Goal: Information Seeking & Learning: Learn about a topic

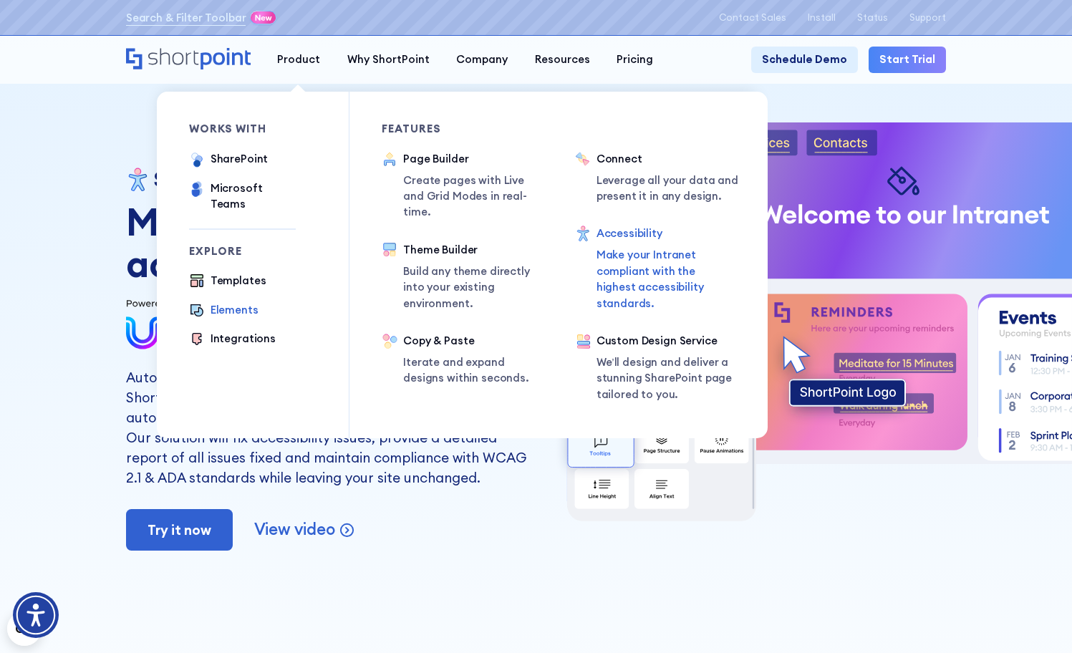
click at [224, 302] on div "Elements" at bounding box center [235, 310] width 48 height 16
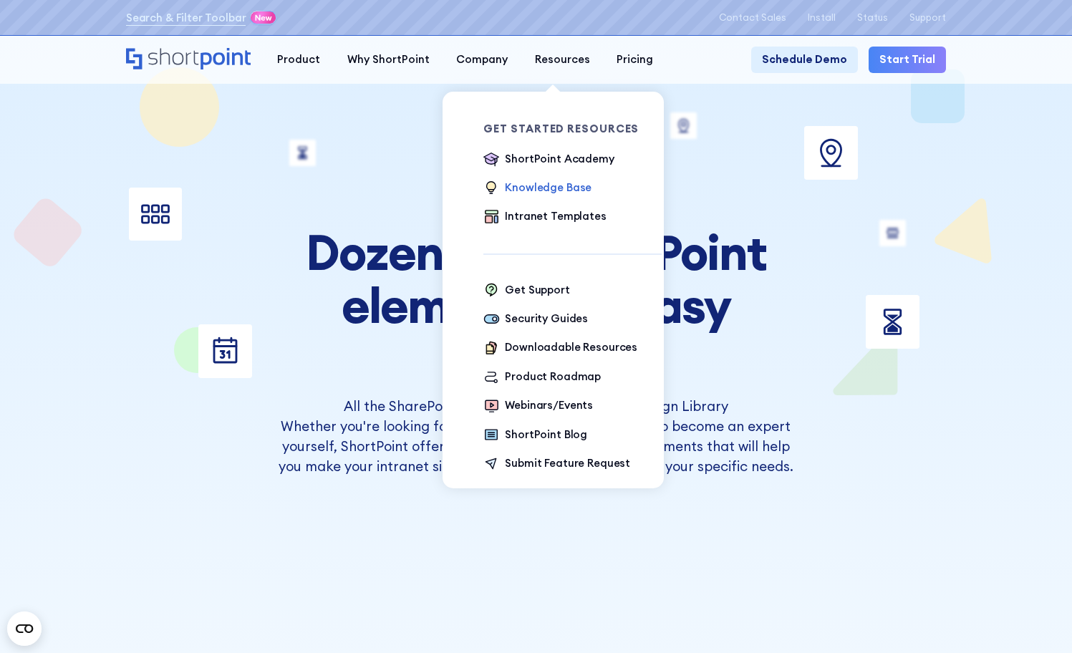
click at [543, 195] on div "Knowledge Base" at bounding box center [548, 188] width 87 height 16
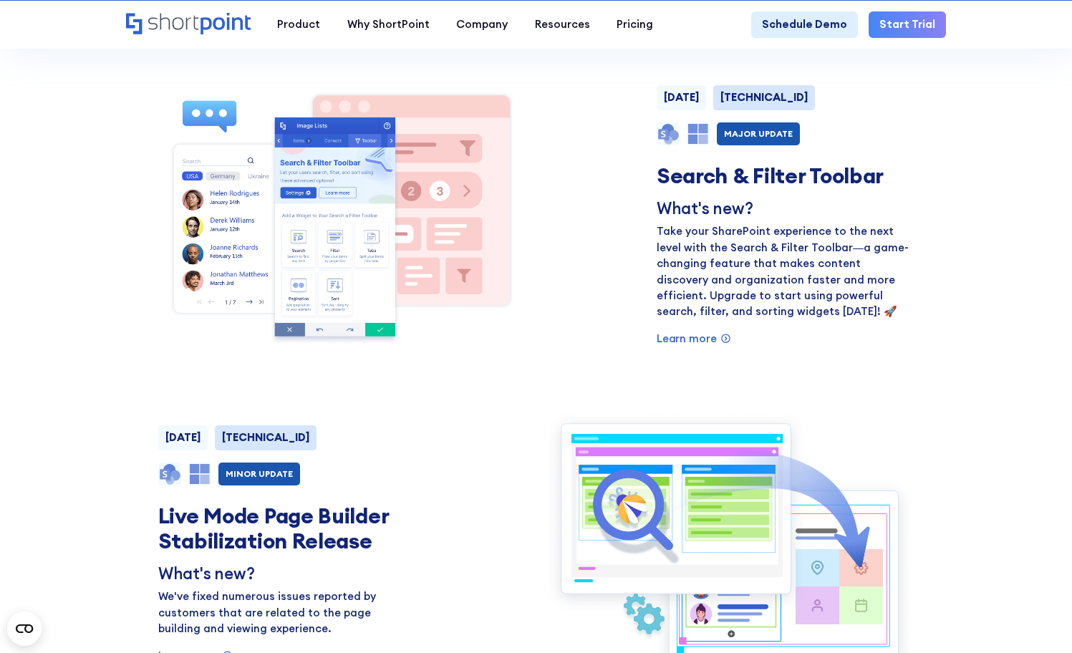
scroll to position [389, 0]
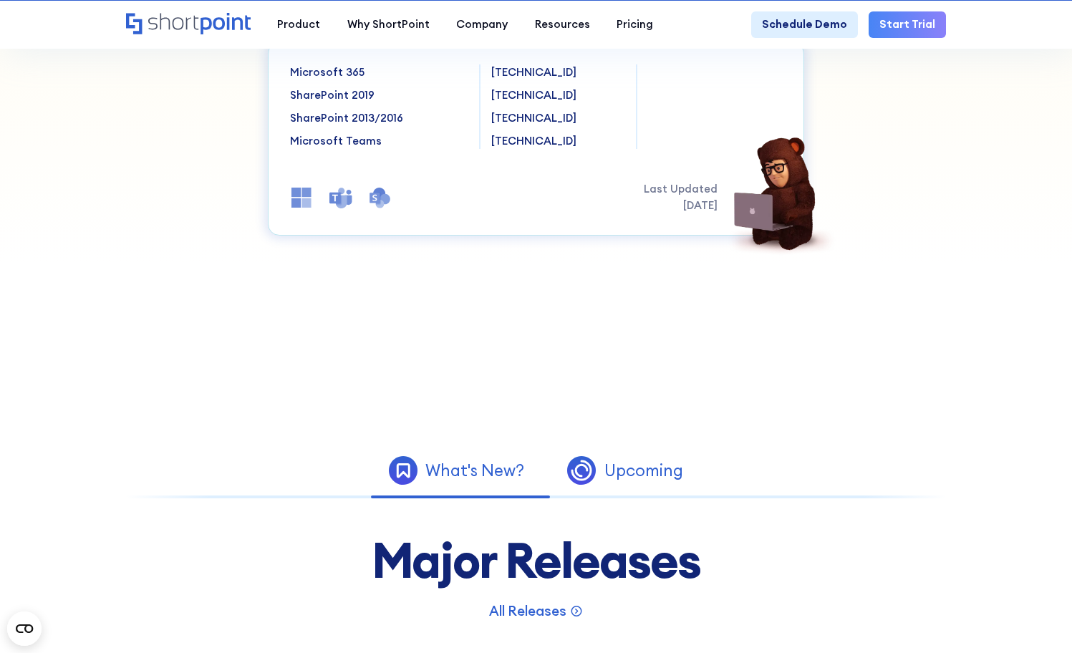
click at [617, 478] on div "Upcoming" at bounding box center [643, 471] width 79 height 16
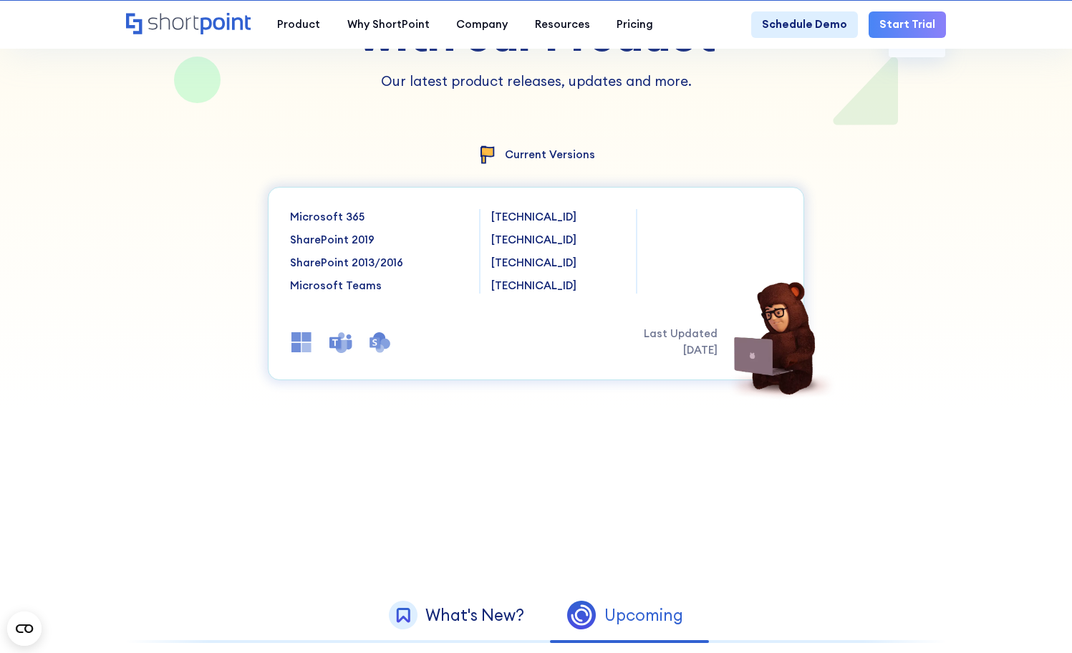
scroll to position [0, 0]
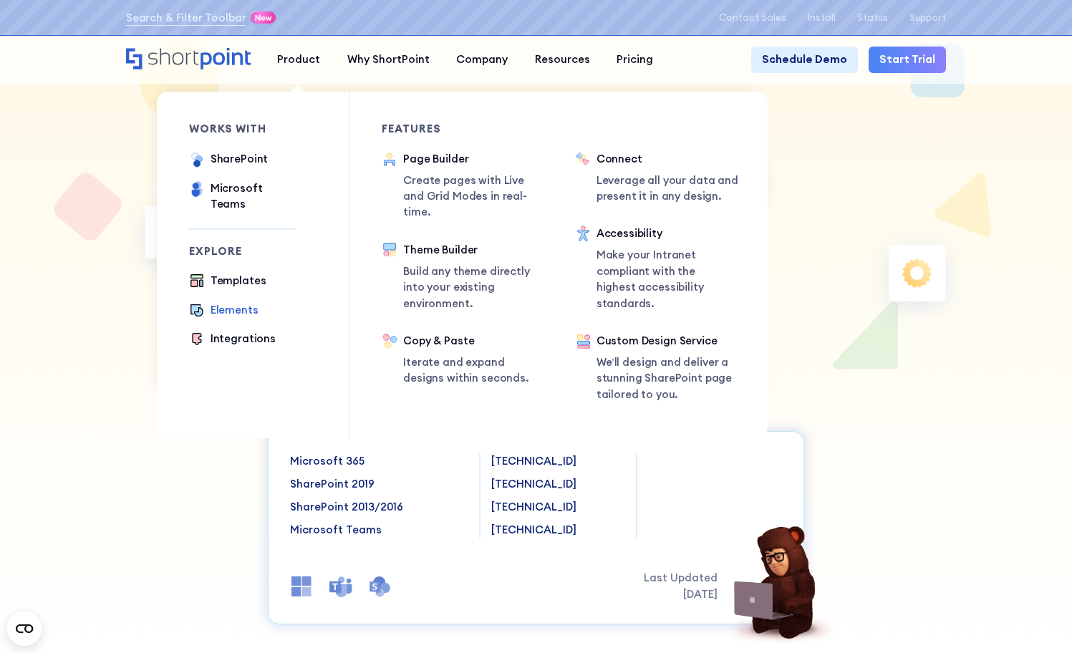
click at [235, 302] on div "Elements" at bounding box center [235, 310] width 48 height 16
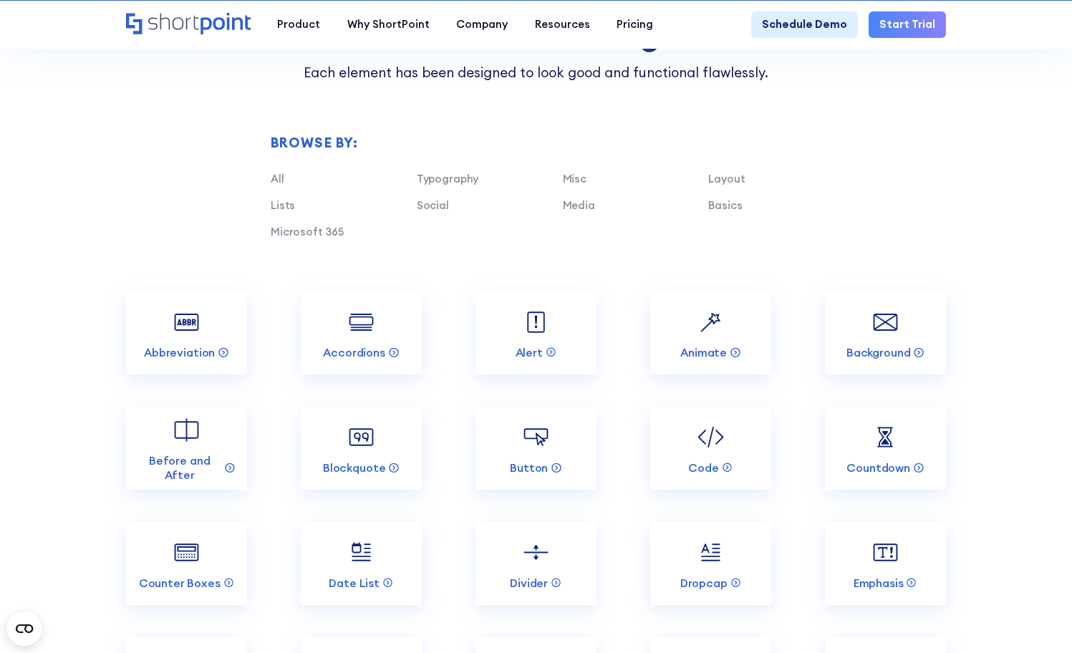
scroll to position [1218, 0]
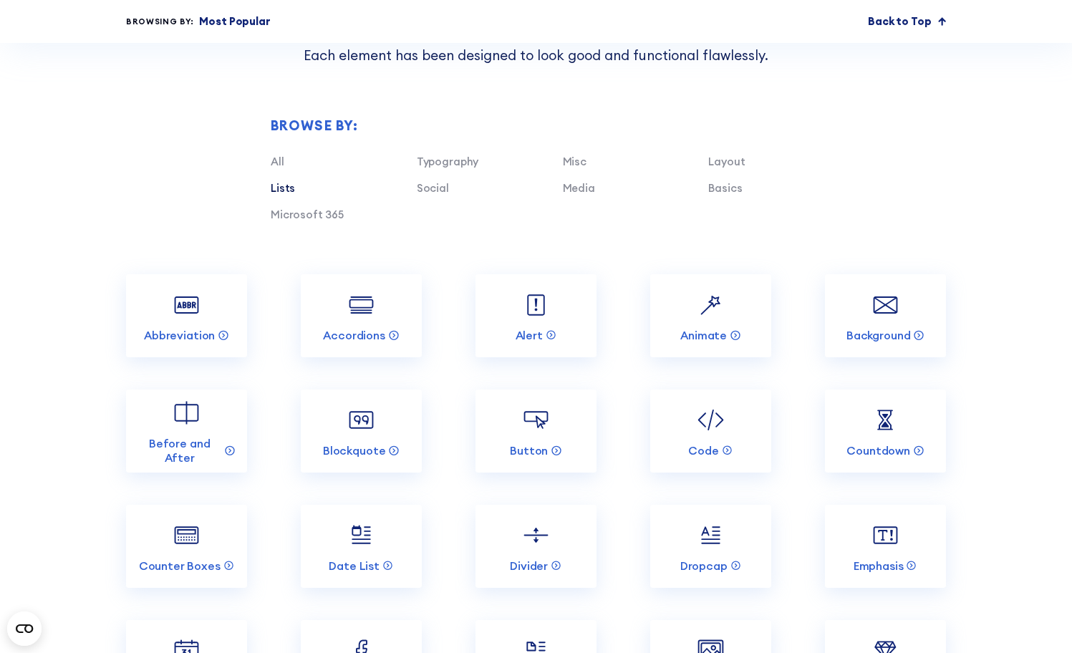
click at [276, 195] on link "Lists" at bounding box center [283, 188] width 24 height 14
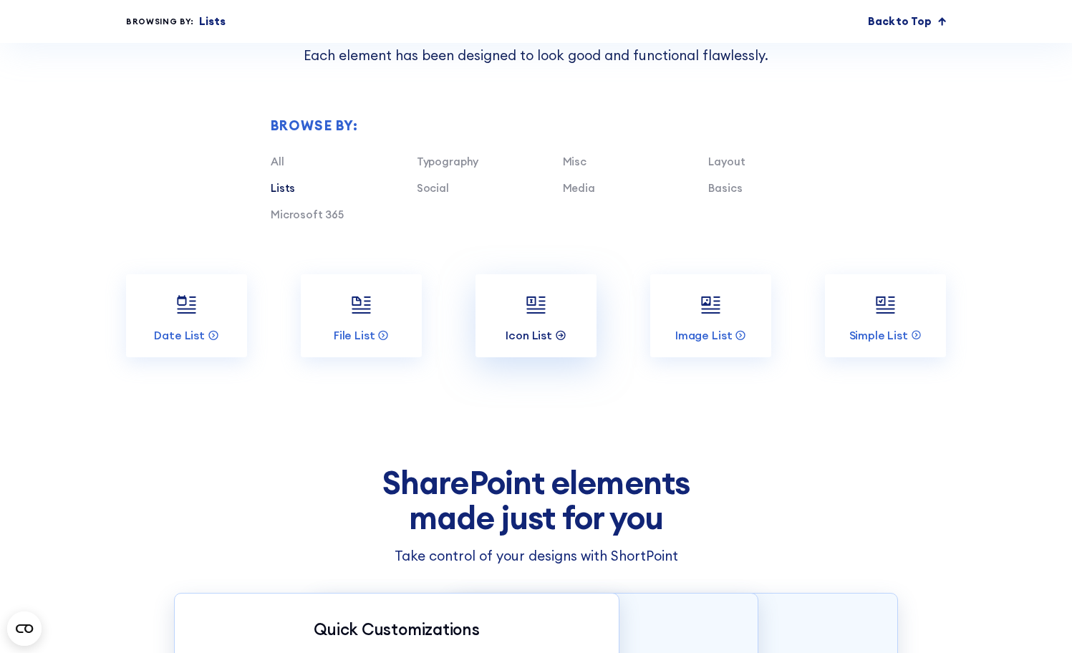
click at [540, 342] on p "Icon List" at bounding box center [529, 335] width 47 height 14
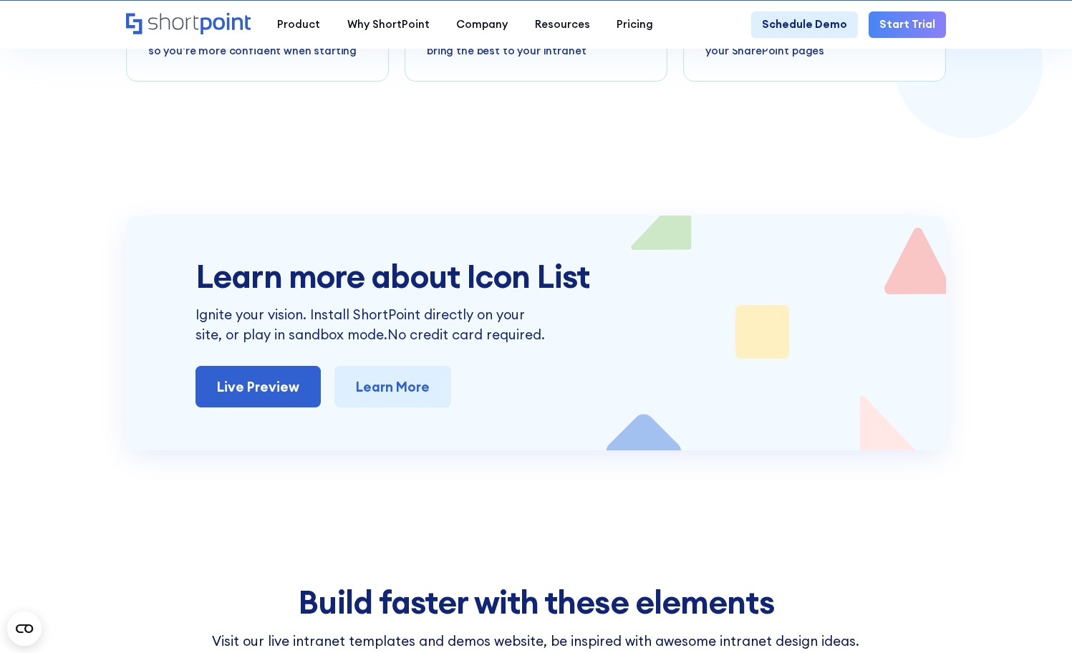
scroll to position [2936, 0]
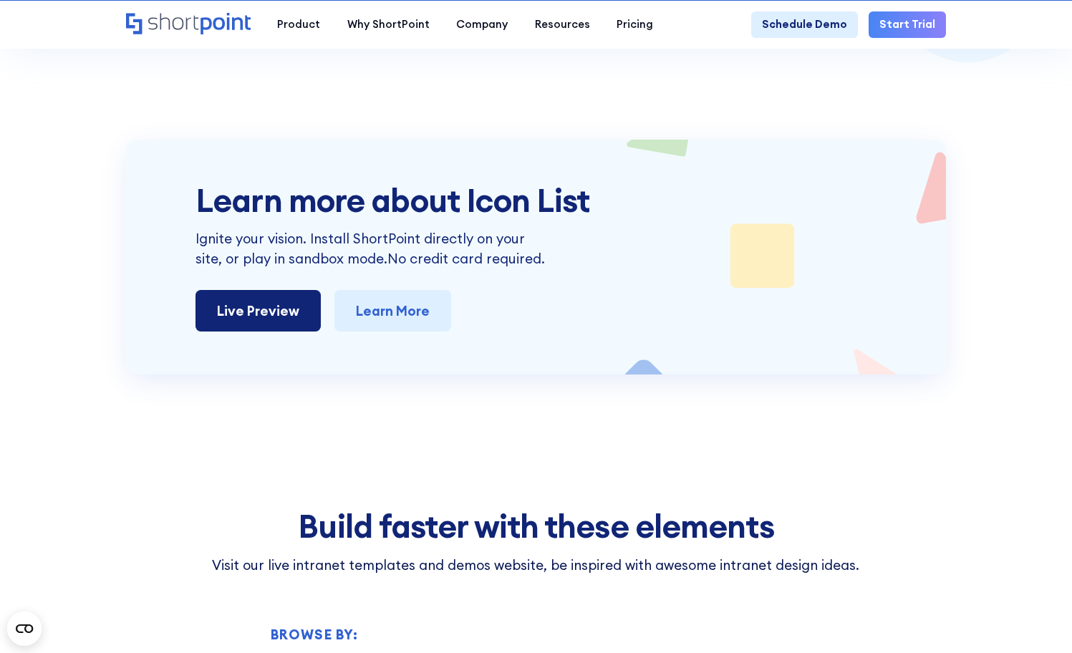
click at [275, 290] on link "Live Preview" at bounding box center [258, 311] width 125 height 42
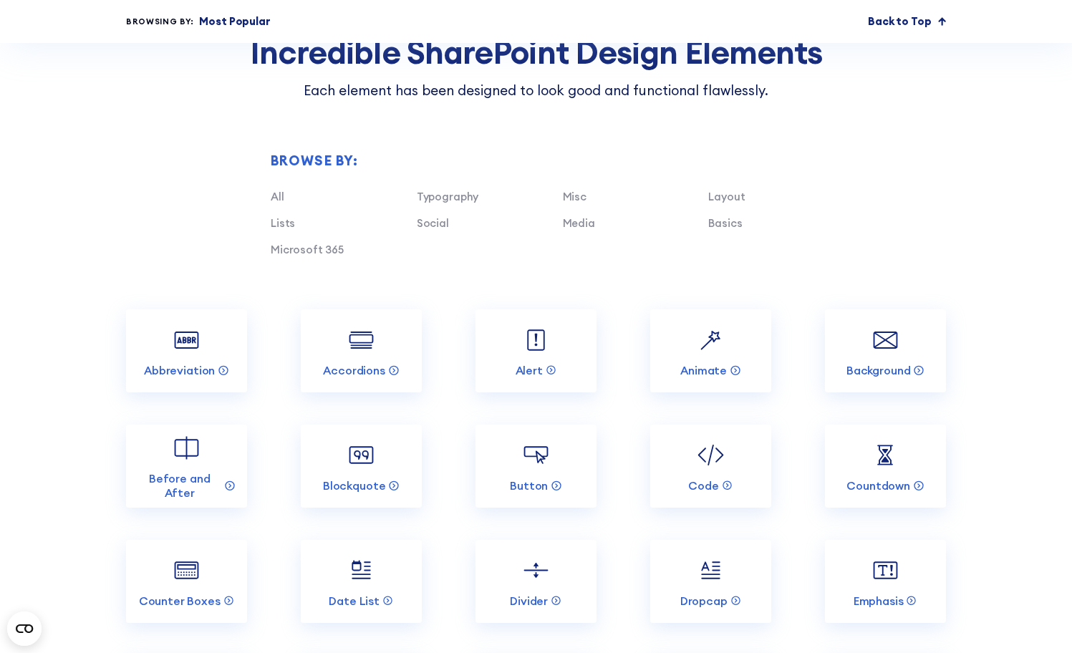
scroll to position [1432, 0]
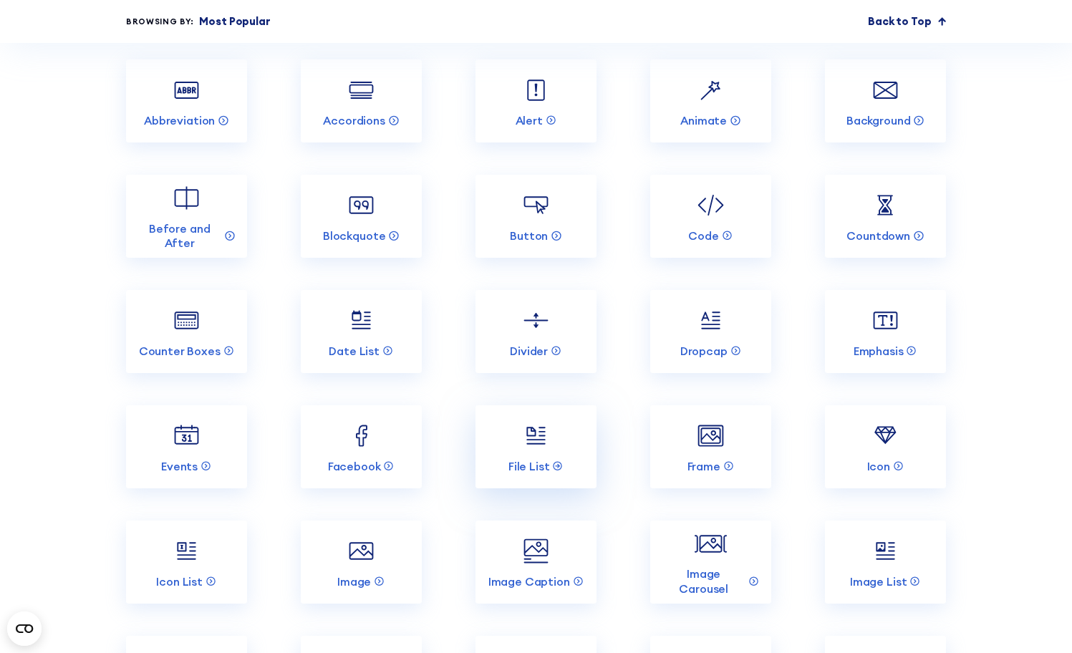
click at [522, 452] on img at bounding box center [536, 436] width 32 height 32
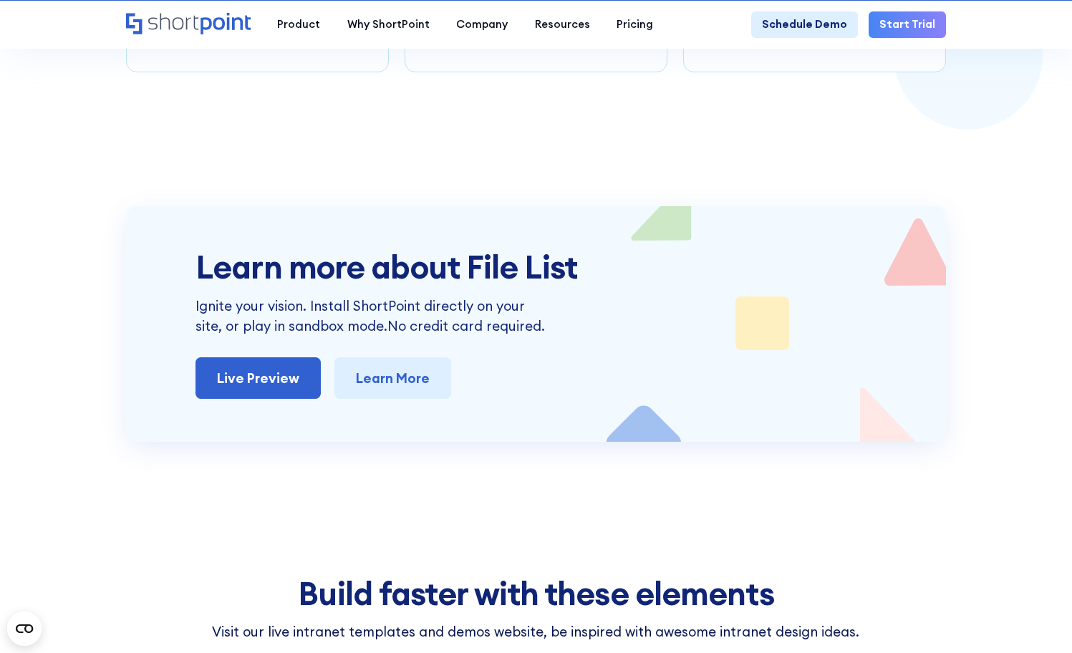
scroll to position [4011, 0]
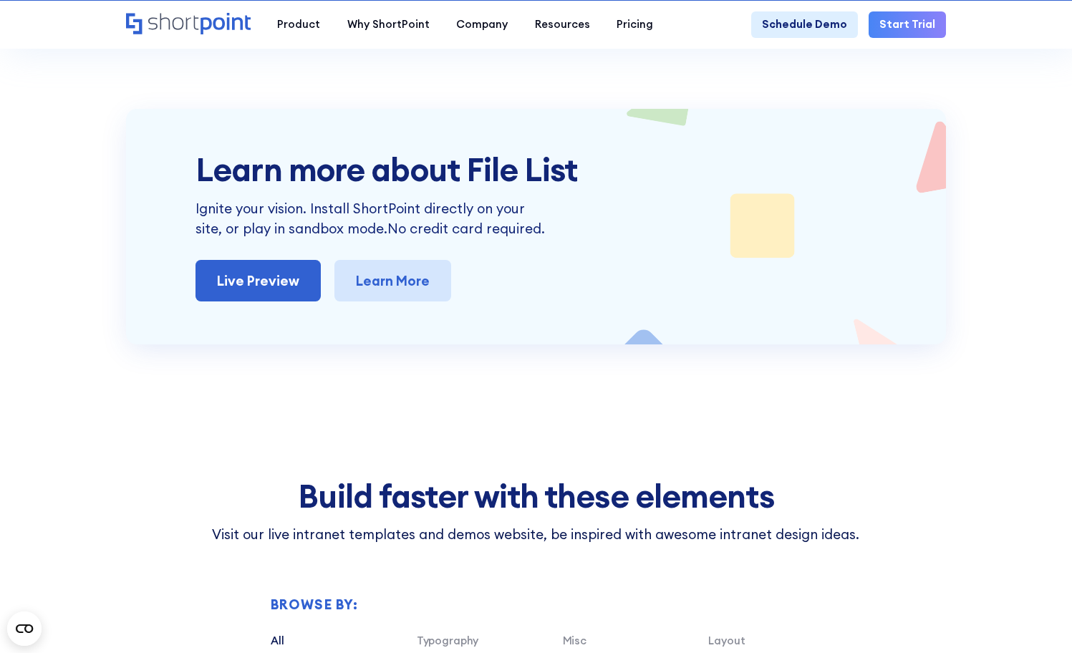
click at [405, 279] on link "Learn More" at bounding box center [392, 281] width 117 height 42
